Goal: Task Accomplishment & Management: Complete application form

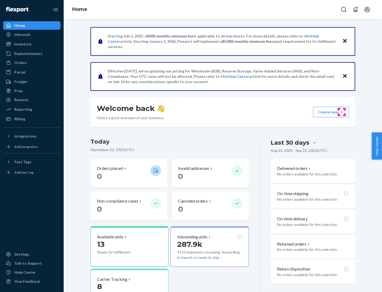
click at [342, 112] on button "Create new Create new inbound Create new order Create new product" at bounding box center [331, 112] width 36 height 11
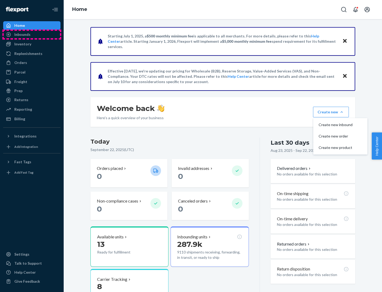
click at [32, 35] on div "Inbounds" at bounding box center [32, 34] width 56 height 7
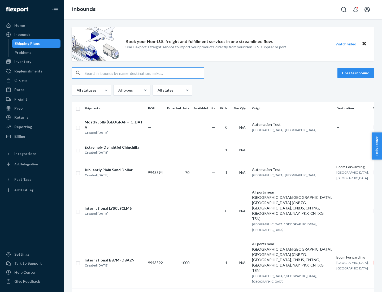
click at [357, 73] on button "Create inbound" at bounding box center [356, 73] width 37 height 11
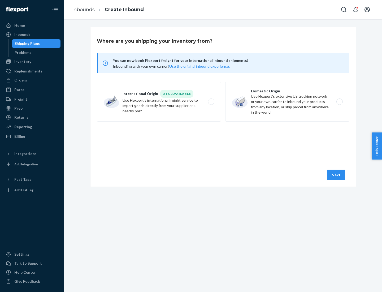
click at [288, 102] on label "Domestic Origin Use Flexport’s extensive US trucking network or your own carrie…" at bounding box center [287, 102] width 124 height 40
click at [340, 102] on input "Domestic Origin Use Flexport’s extensive US trucking network or your own carrie…" at bounding box center [341, 101] width 3 height 3
radio input "true"
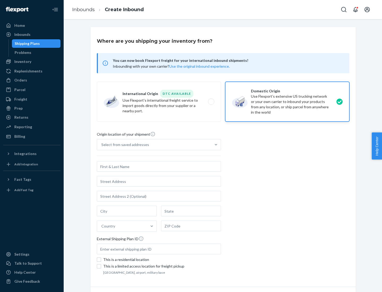
click at [154, 145] on div "Select from saved addresses" at bounding box center [154, 144] width 114 height 11
click at [102, 145] on input "Select from saved addresses" at bounding box center [101, 144] width 1 height 5
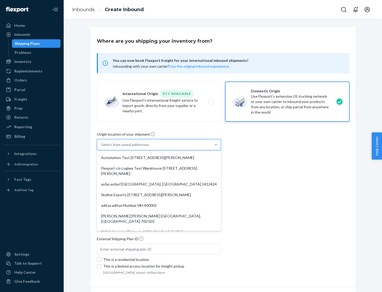
scroll to position [2, 0]
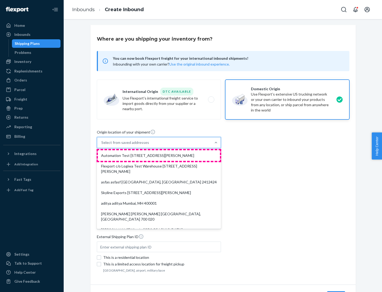
click at [159, 156] on div "Automation Test [STREET_ADDRESS][PERSON_NAME]" at bounding box center [159, 155] width 122 height 11
click at [102, 145] on input "option Automation Test [STREET_ADDRESS][PERSON_NAME]. 9 results available. Use …" at bounding box center [101, 142] width 1 height 5
type input "Automation Test"
type input "9th Floor"
type input "[GEOGRAPHIC_DATA]"
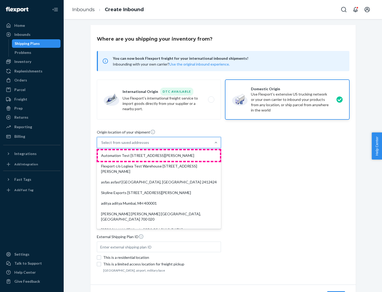
type input "CA"
type input "94104"
type input "[STREET_ADDRESS][PERSON_NAME]"
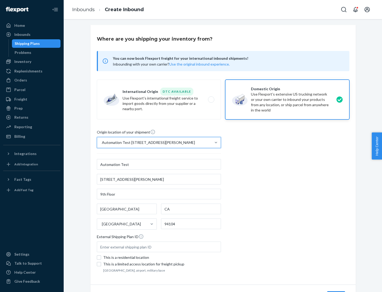
scroll to position [31, 0]
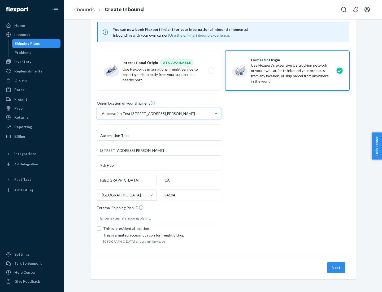
click at [337, 268] on button "Next" at bounding box center [336, 267] width 18 height 11
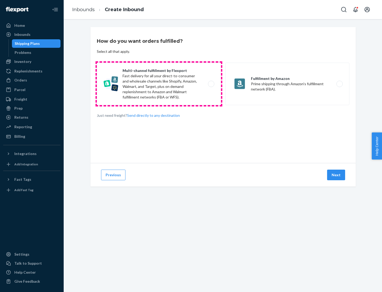
click at [159, 84] on label "Multi-channel fulfillment by Flexport Fast delivery for all your direct-to-cons…" at bounding box center [159, 84] width 124 height 42
click at [211, 84] on input "Multi-channel fulfillment by Flexport Fast delivery for all your direct-to-cons…" at bounding box center [212, 83] width 3 height 3
radio input "true"
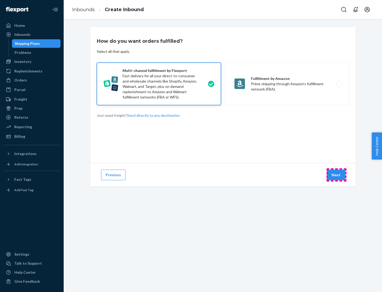
click at [337, 175] on button "Next" at bounding box center [336, 175] width 18 height 11
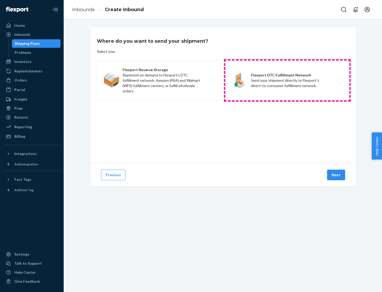
click at [288, 80] on label "Flexport DTC Fulfillment Network Send your shipment directly to Flexport's dire…" at bounding box center [287, 81] width 124 height 40
click at [340, 80] on input "Flexport DTC Fulfillment Network Send your shipment directly to Flexport's dire…" at bounding box center [341, 80] width 3 height 3
radio input "true"
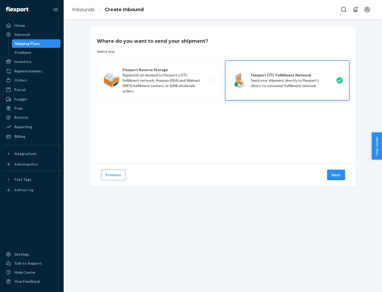
click at [337, 175] on button "Next" at bounding box center [336, 175] width 18 height 11
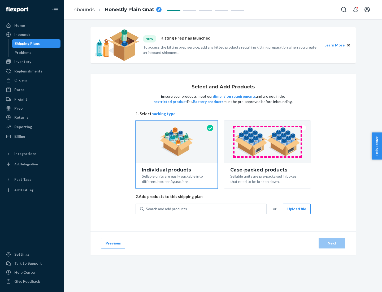
click at [268, 142] on img at bounding box center [267, 141] width 66 height 29
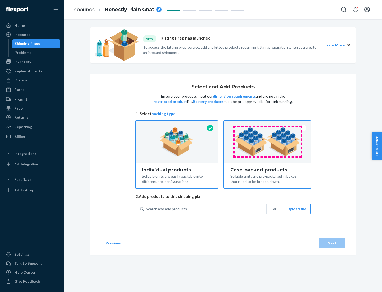
click at [268, 124] on input "Case-packed products Sellable units are pre-packaged in boxes that need to be b…" at bounding box center [267, 122] width 3 height 3
radio input "true"
radio input "false"
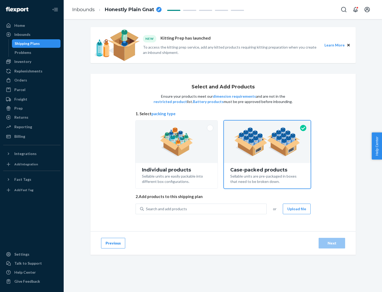
click at [206, 209] on div "Search and add products" at bounding box center [205, 209] width 123 height 10
click at [147, 209] on input "Search and add products" at bounding box center [146, 208] width 1 height 5
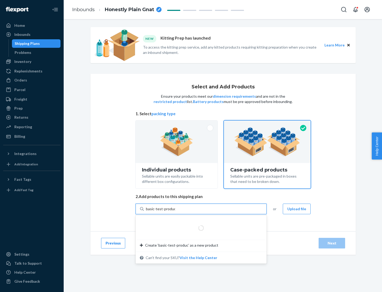
type input "basic-test-product-1"
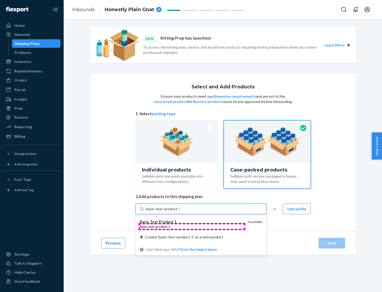
click at [192, 227] on div "basic - test - product - 1" at bounding box center [192, 226] width 104 height 5
click at [180, 212] on input "basic-test-product-1" at bounding box center [163, 208] width 34 height 5
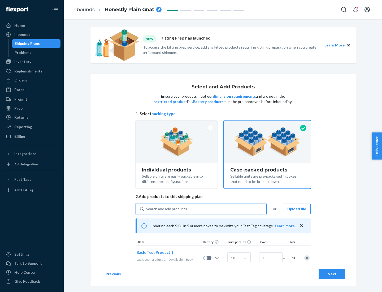
scroll to position [19, 0]
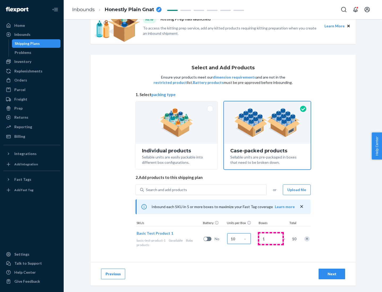
type input "10"
type input "7"
click at [332, 274] on div "Next" at bounding box center [332, 273] width 18 height 5
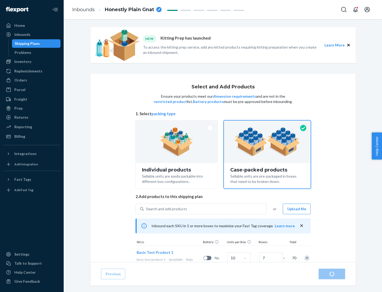
radio input "true"
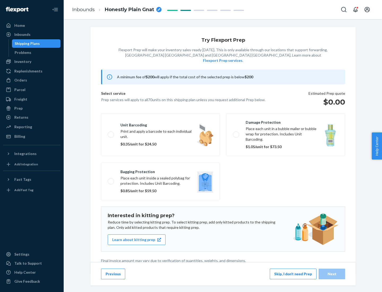
scroll to position [1, 0]
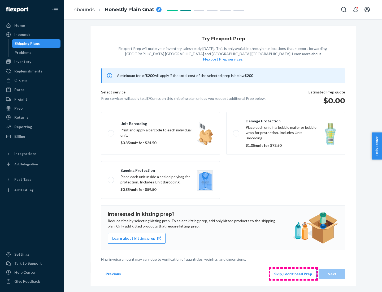
click at [293, 274] on button "Skip, I don't need Prep" at bounding box center [293, 274] width 47 height 11
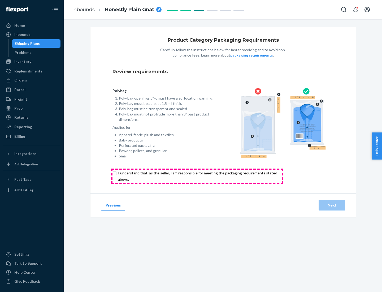
click at [197, 176] on input "checkbox" at bounding box center [201, 176] width 177 height 13
checkbox input "true"
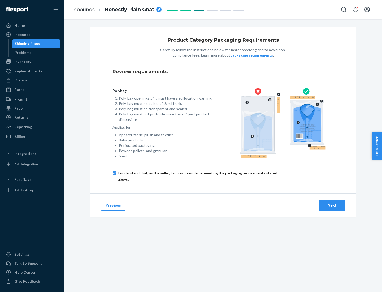
click at [332, 205] on div "Next" at bounding box center [332, 205] width 18 height 5
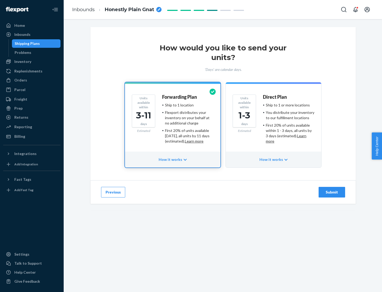
click at [274, 121] on ul "Ship to 1 or more locations You distribute your inventory to our fulfillment lo…" at bounding box center [289, 123] width 52 height 41
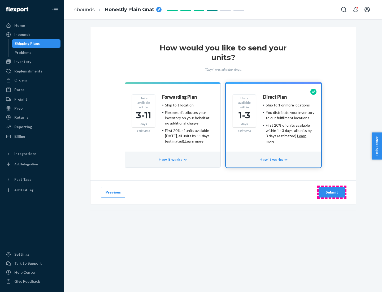
click at [332, 192] on div "Submit" at bounding box center [332, 192] width 18 height 5
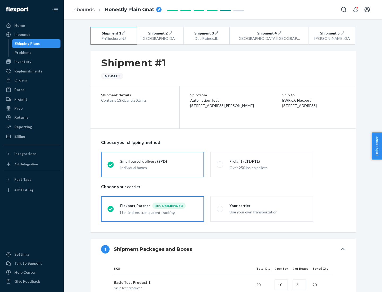
radio input "true"
radio input "false"
radio input "true"
radio input "false"
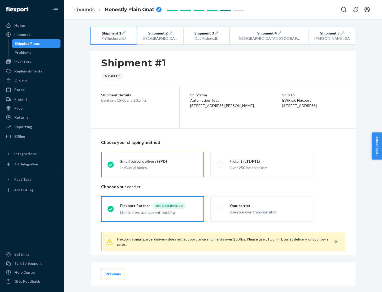
scroll to position [6, 0]
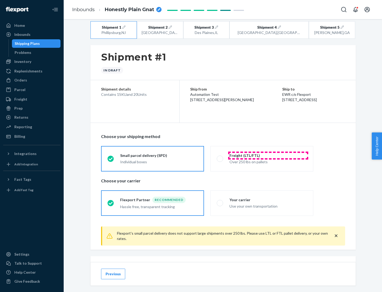
click at [268, 155] on div "Freight (LTL/FTL)" at bounding box center [269, 155] width 78 height 5
click at [220, 157] on input "Freight (LTL/FTL) Over 250 lbs on pallets" at bounding box center [218, 158] width 3 height 3
radio input "true"
radio input "false"
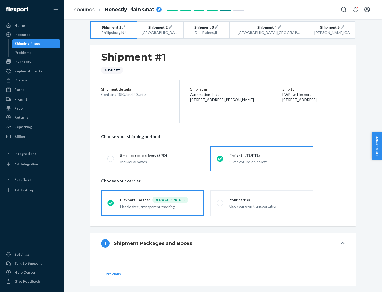
scroll to position [50, 0]
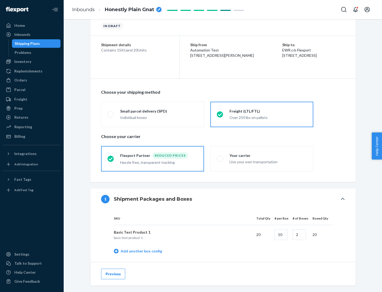
click at [268, 155] on div "Your carrier" at bounding box center [269, 155] width 78 height 5
click at [220, 157] on input "Your carrier Use your own transportation" at bounding box center [218, 158] width 3 height 3
radio input "true"
radio input "false"
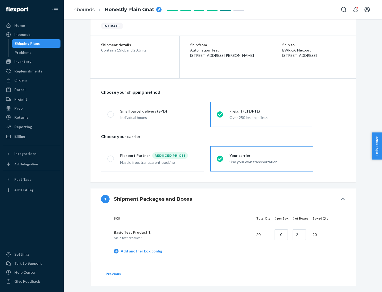
scroll to position [168, 0]
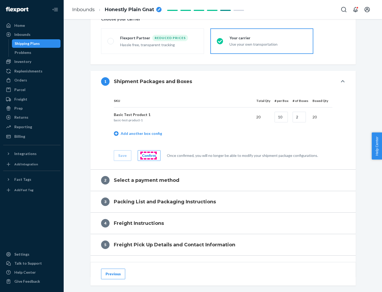
click at [148, 155] on div "Confirm" at bounding box center [149, 155] width 14 height 5
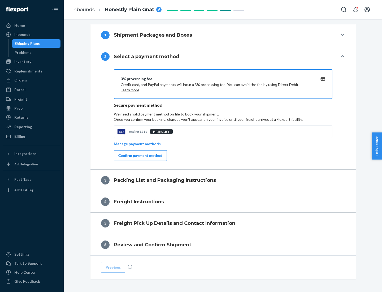
click at [140, 156] on div "Confirm payment method" at bounding box center [140, 155] width 44 height 5
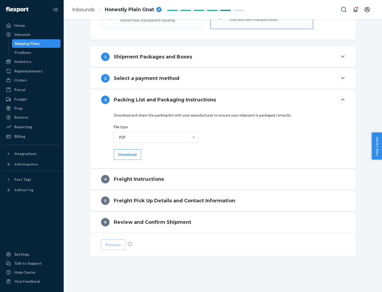
scroll to position [191, 0]
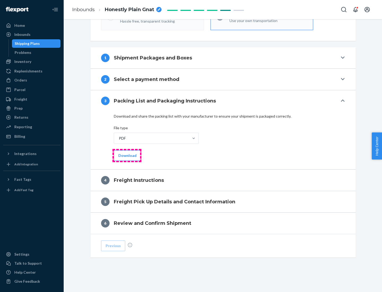
click at [127, 155] on button "Download" at bounding box center [127, 155] width 27 height 11
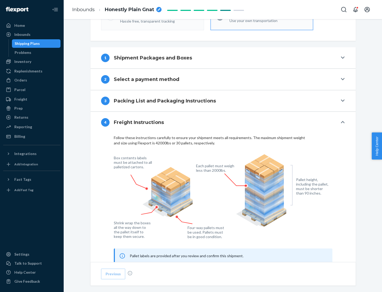
scroll to position [321, 0]
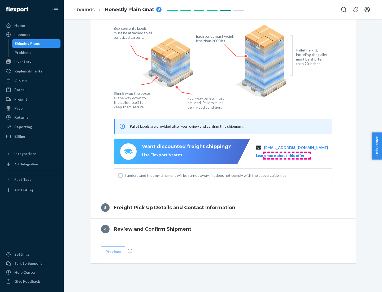
click at [287, 155] on button "Learn more about this offer" at bounding box center [280, 155] width 49 height 5
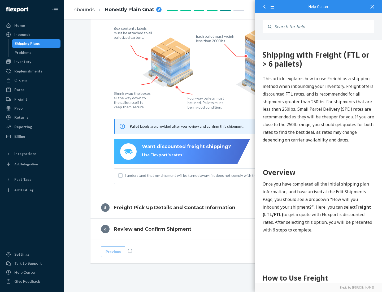
scroll to position [0, 0]
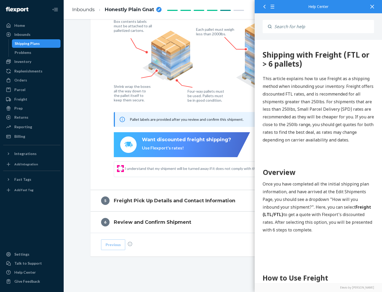
click at [121, 168] on input "I understand that my shipment will be turned away if it does not comply with th…" at bounding box center [120, 169] width 4 height 4
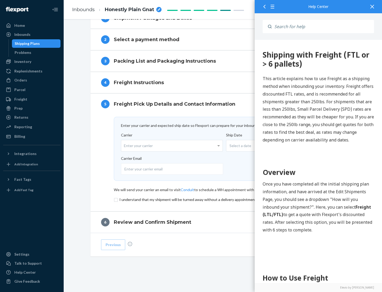
scroll to position [231, 0]
click at [223, 199] on input "checkbox" at bounding box center [223, 200] width 219 height 6
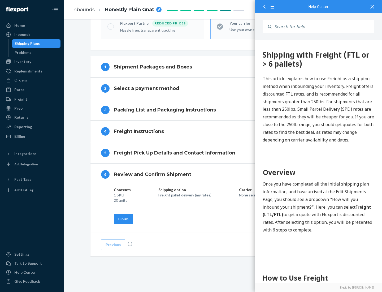
click at [123, 219] on div "Finish" at bounding box center [123, 218] width 10 height 5
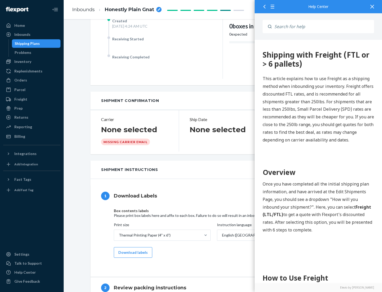
scroll to position [0, 0]
